Goal: Find specific page/section: Find specific page/section

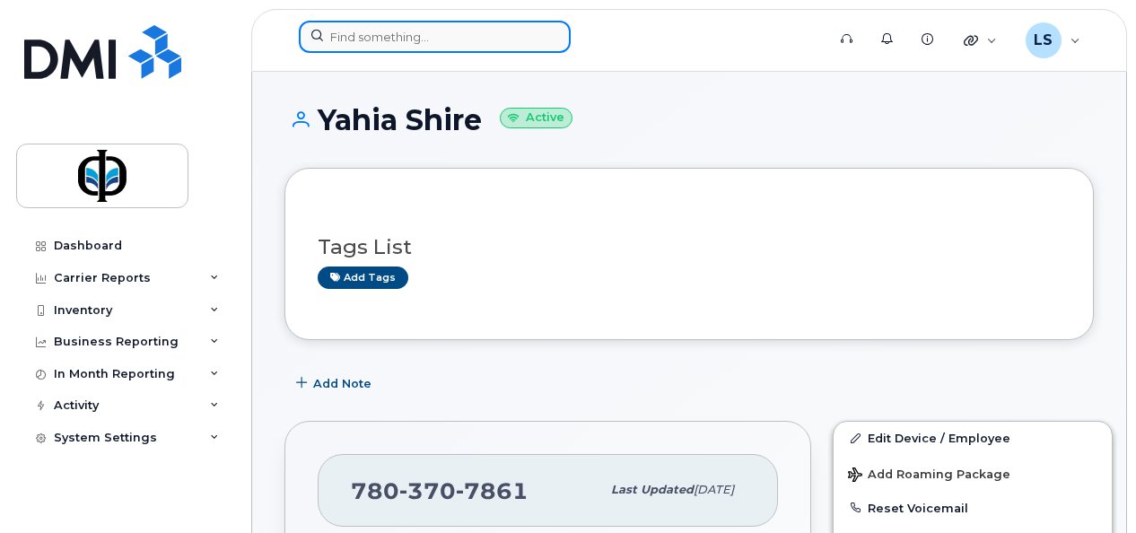
click at [361, 49] on input at bounding box center [435, 37] width 272 height 32
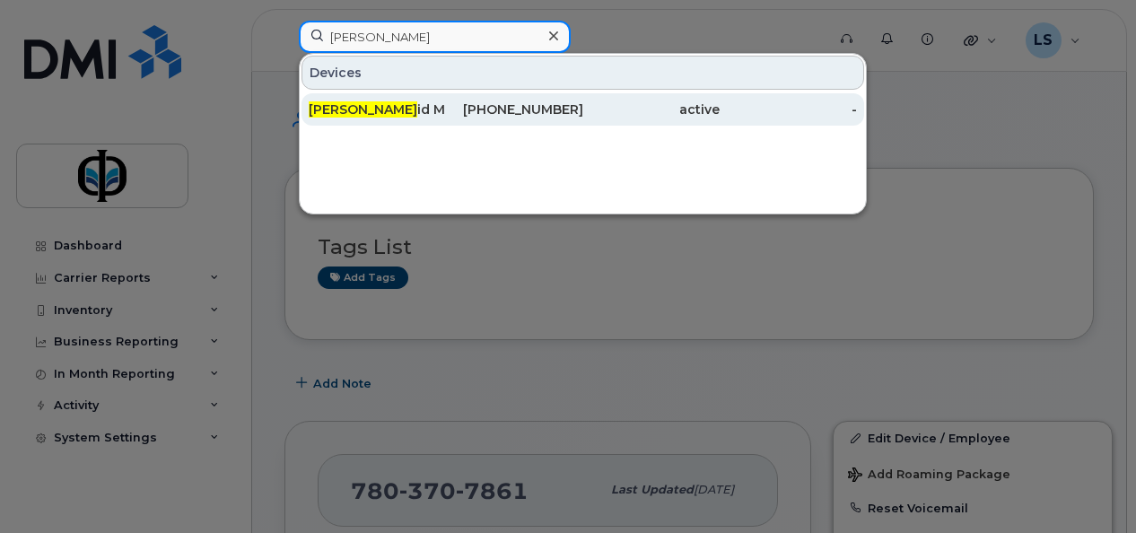
type input "[PERSON_NAME]"
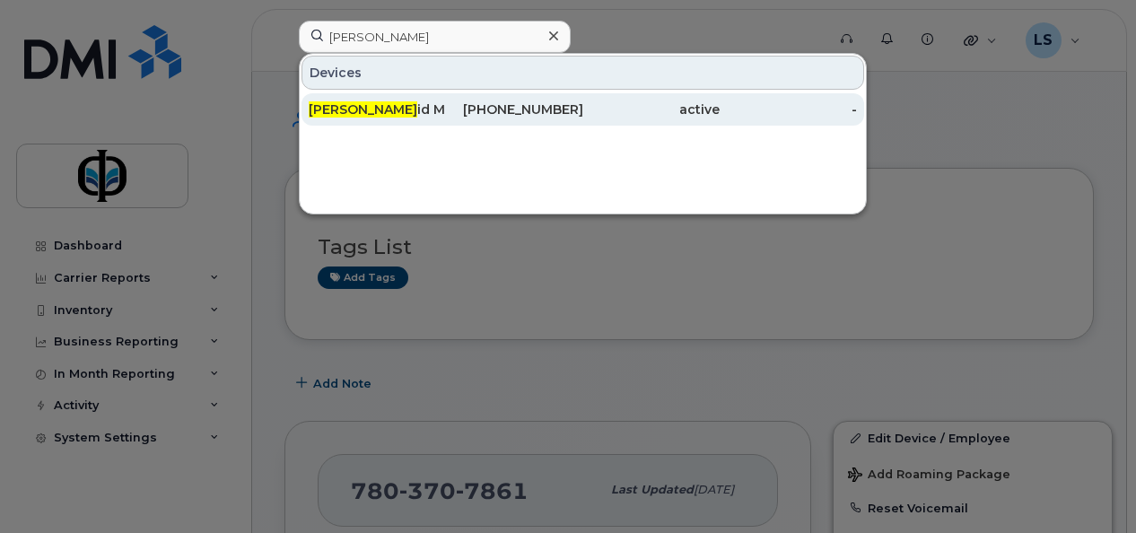
click at [676, 109] on div "active" at bounding box center [651, 109] width 137 height 18
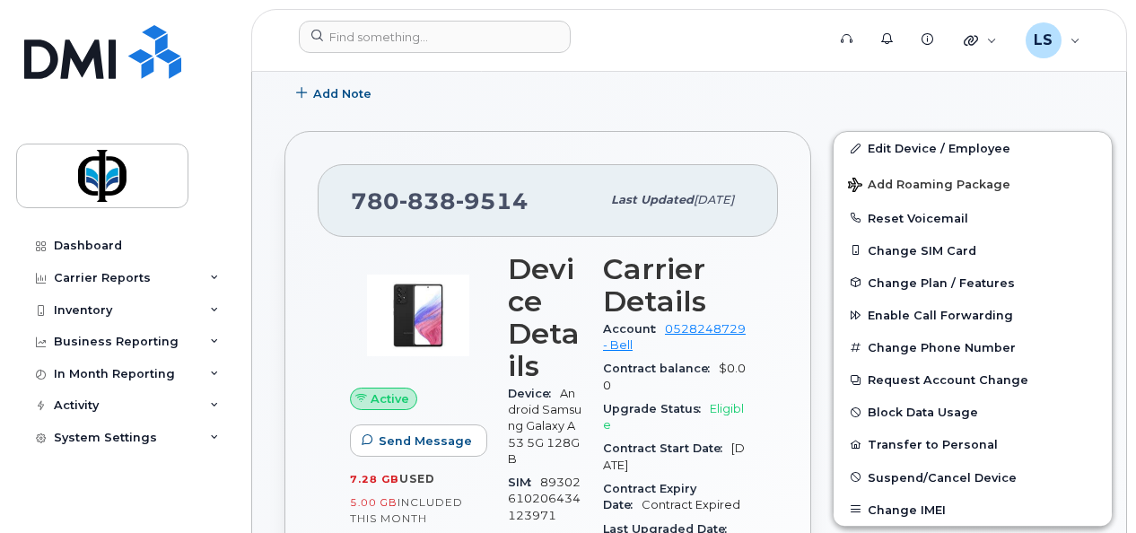
scroll to position [328, 0]
